Goal: Task Accomplishment & Management: Use online tool/utility

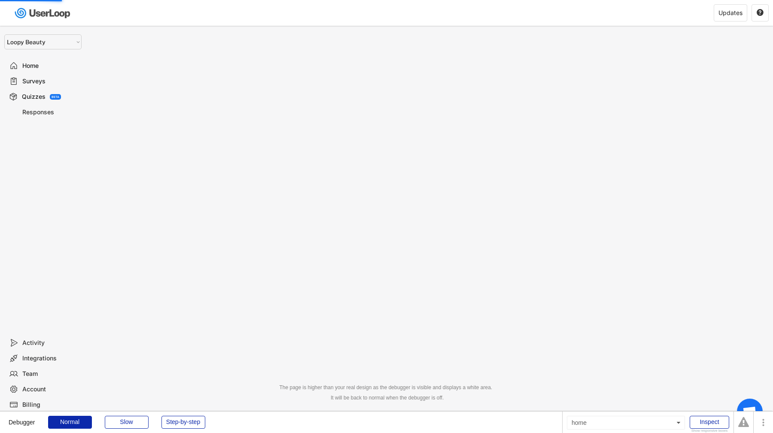
select select ""1348695171700984260__LOOKUP__1621425969652x687239840058835000""
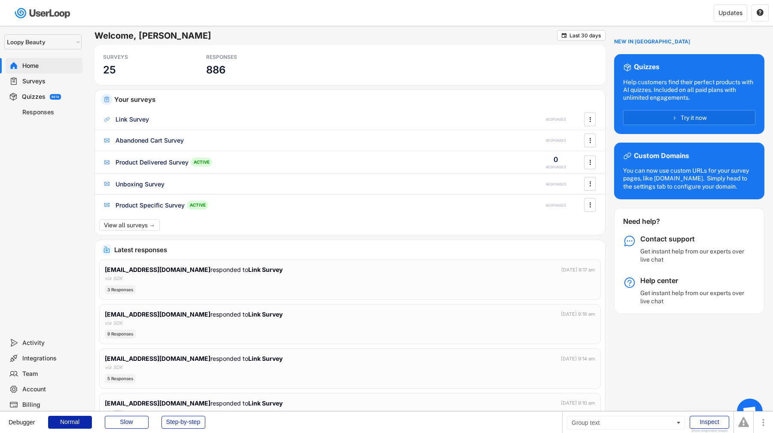
click at [60, 76] on div "Surveys" at bounding box center [44, 80] width 77 height 15
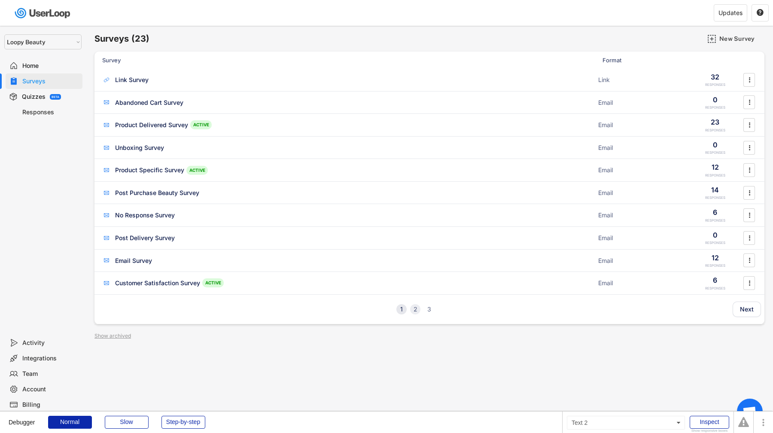
click at [412, 311] on div "2" at bounding box center [415, 309] width 10 height 6
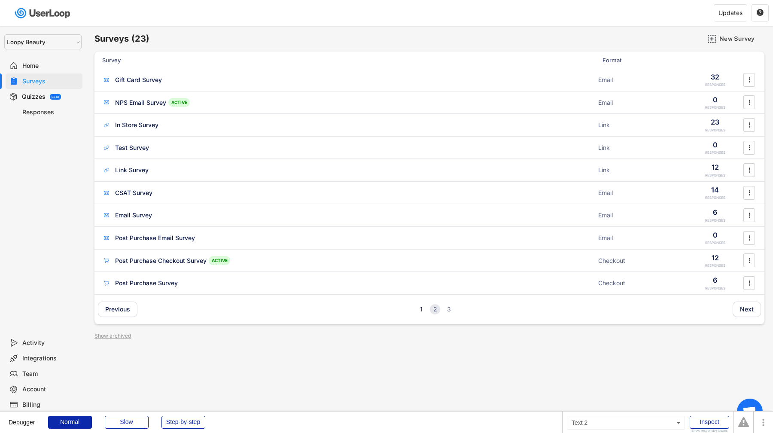
click at [433, 309] on div "2" at bounding box center [435, 309] width 10 height 6
click at [447, 308] on div "3" at bounding box center [449, 309] width 10 height 6
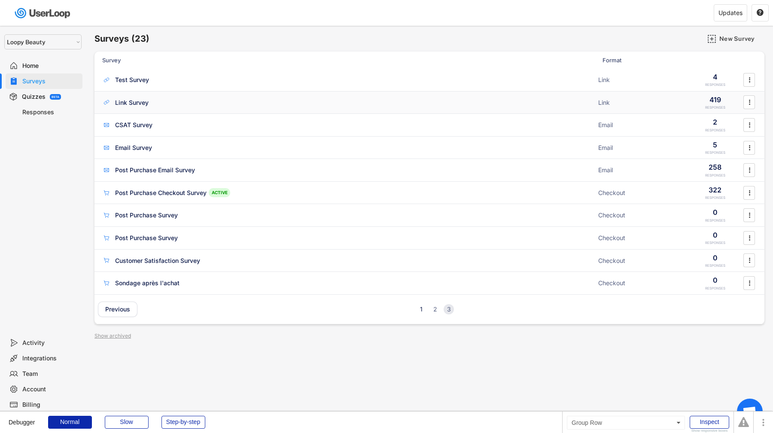
click at [141, 103] on div "Link Survey" at bounding box center [131, 102] width 33 height 9
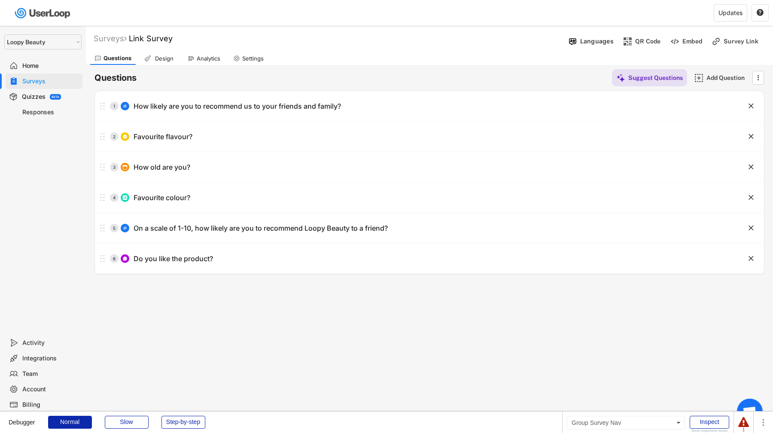
click at [184, 62] on div "Analytics" at bounding box center [203, 58] width 41 height 13
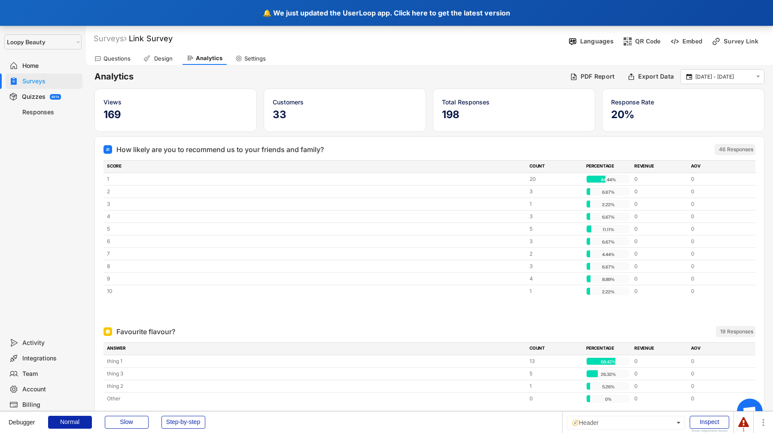
click at [274, 23] on div "🔔 We just updated the UserLoop app. Click here to get the latest version" at bounding box center [386, 13] width 773 height 26
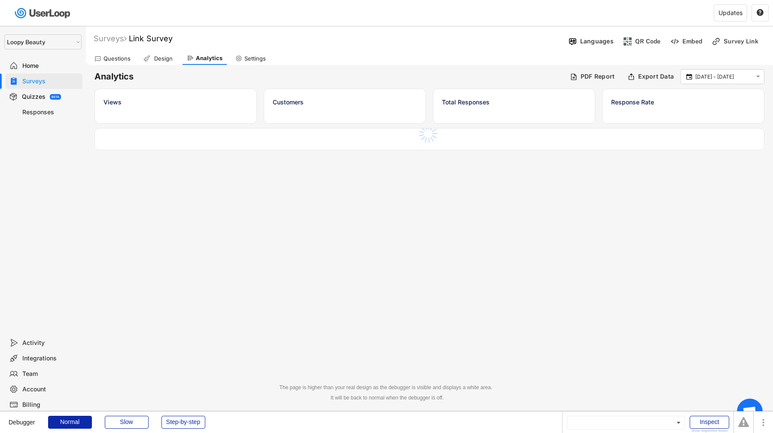
select select ""1348695171700984260__LOOKUP__1621425969652x687239840058835000""
